Goal: Check status: Check status

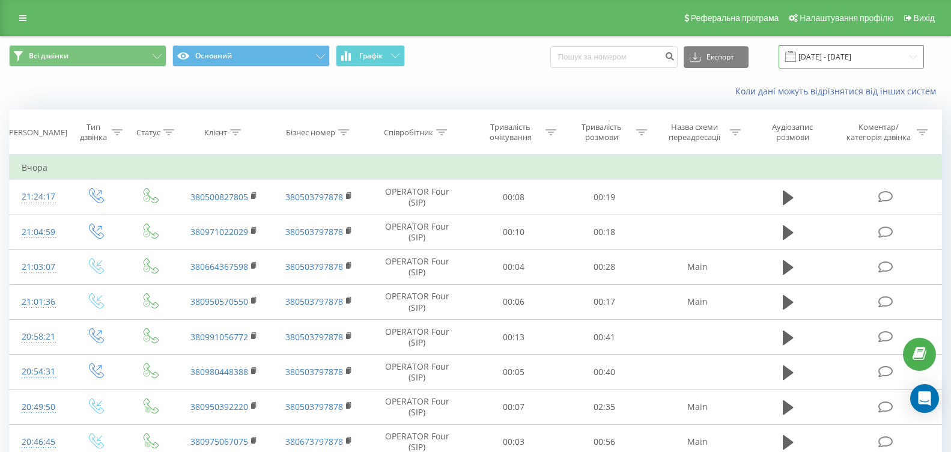
click at [913, 58] on input "[DATE] - [DATE]" at bounding box center [851, 56] width 145 height 23
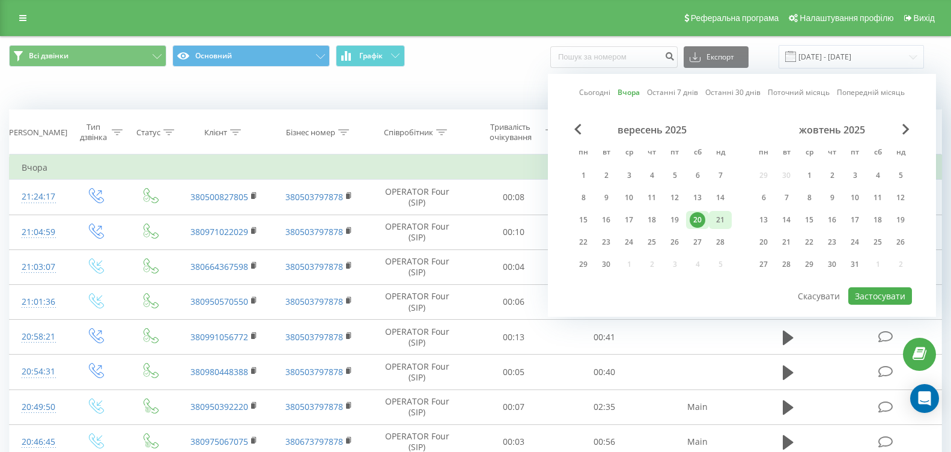
click at [725, 217] on div "21" at bounding box center [721, 220] width 16 height 16
click at [876, 290] on button "Застосувати" at bounding box center [881, 295] width 64 height 17
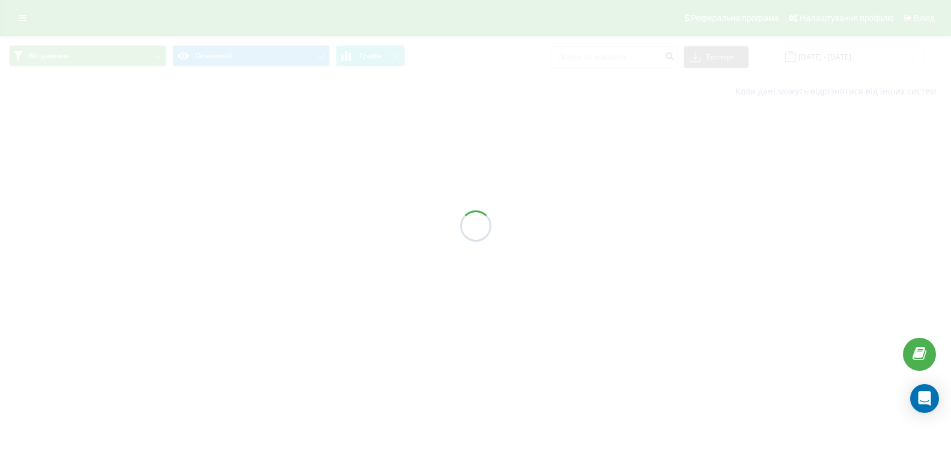
type input "[DATE] - [DATE]"
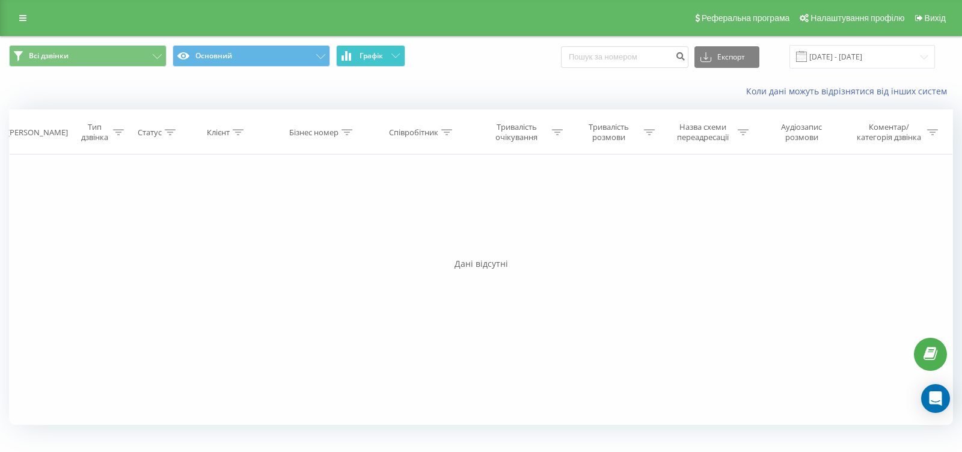
click at [383, 52] on button "Графік" at bounding box center [370, 56] width 69 height 22
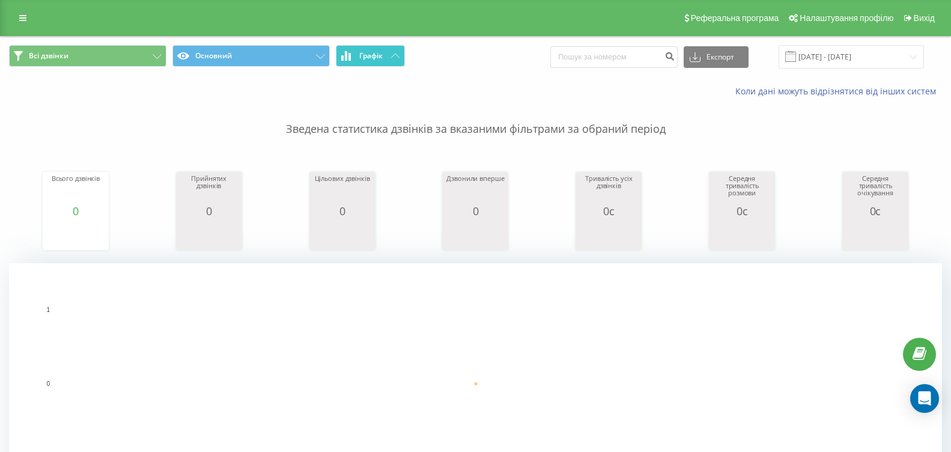
click at [385, 60] on button "Графік" at bounding box center [370, 56] width 69 height 22
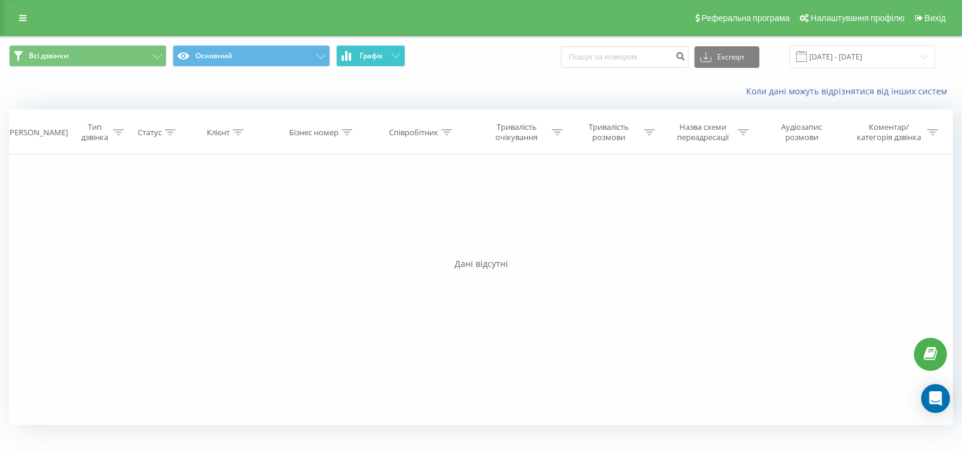
click at [392, 55] on icon at bounding box center [395, 55] width 8 height 4
